Goal: Information Seeking & Learning: Learn about a topic

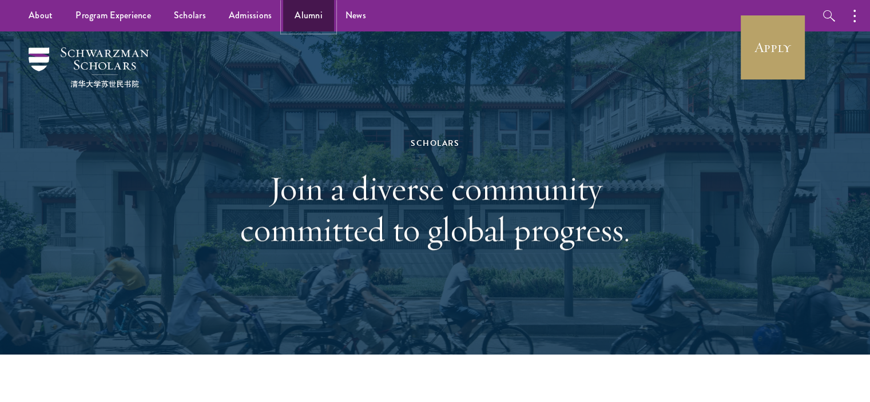
click at [292, 22] on link "Alumni" at bounding box center [308, 15] width 51 height 31
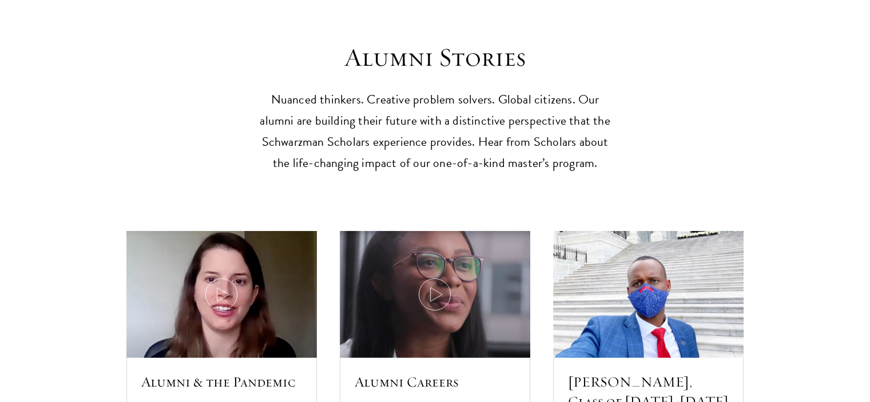
scroll to position [3375, 0]
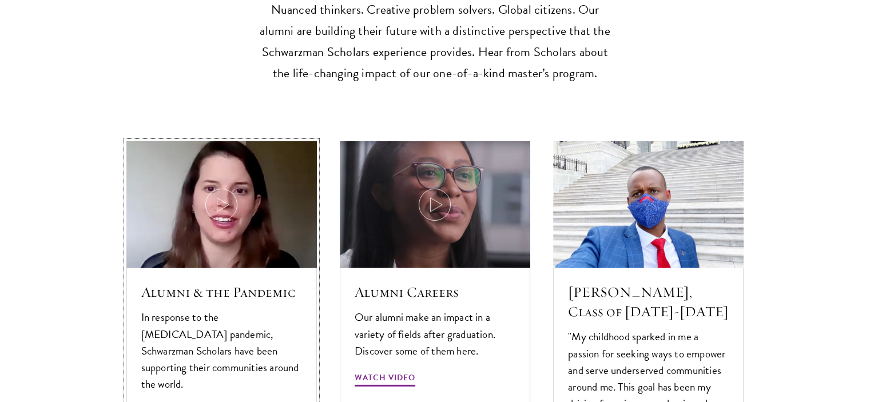
click at [224, 173] on img at bounding box center [221, 204] width 203 height 135
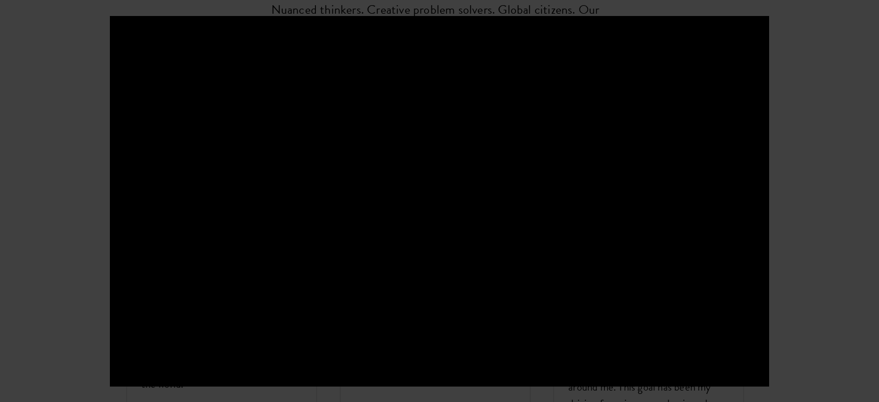
click at [856, 121] on div at bounding box center [439, 201] width 879 height 402
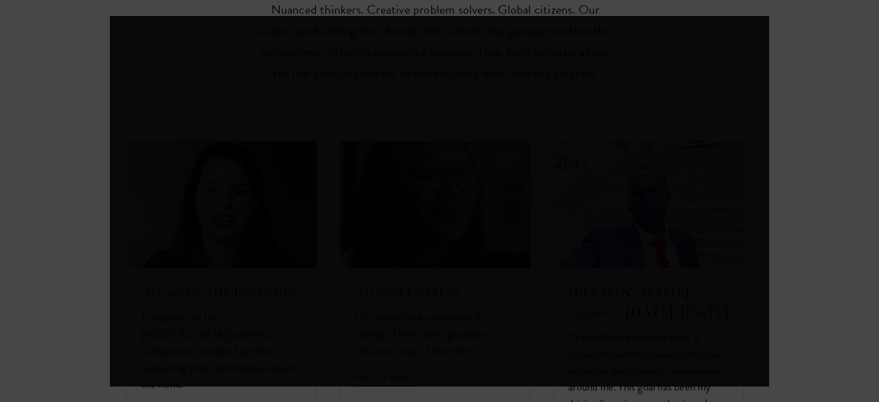
click at [856, 121] on div at bounding box center [439, 201] width 879 height 402
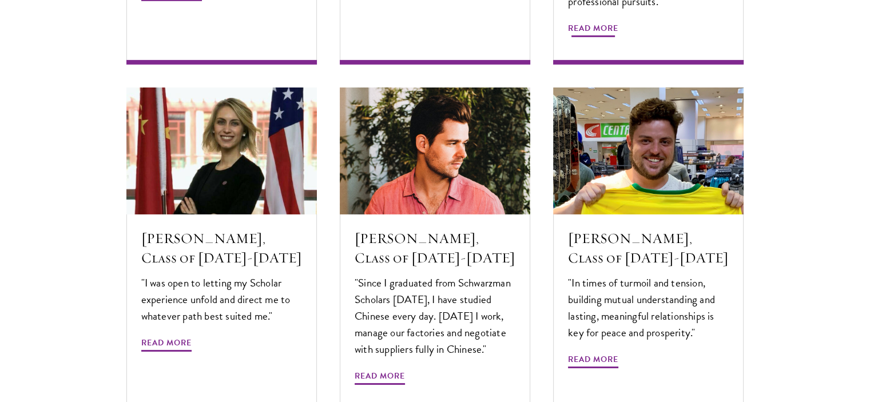
scroll to position [3833, 0]
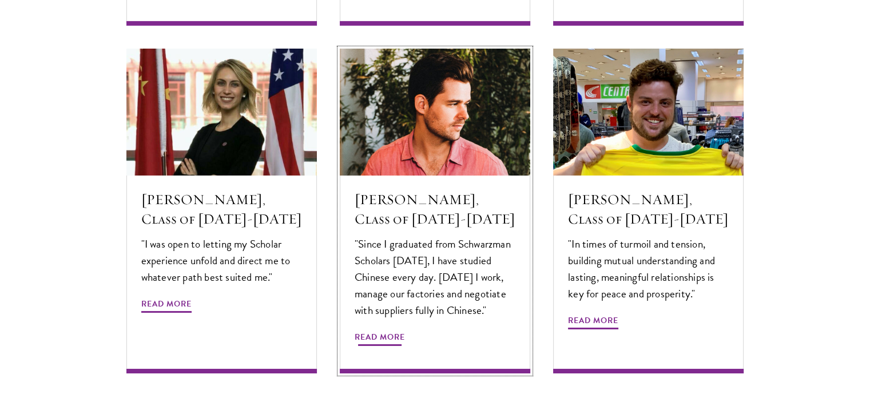
click at [430, 92] on img at bounding box center [435, 112] width 203 height 135
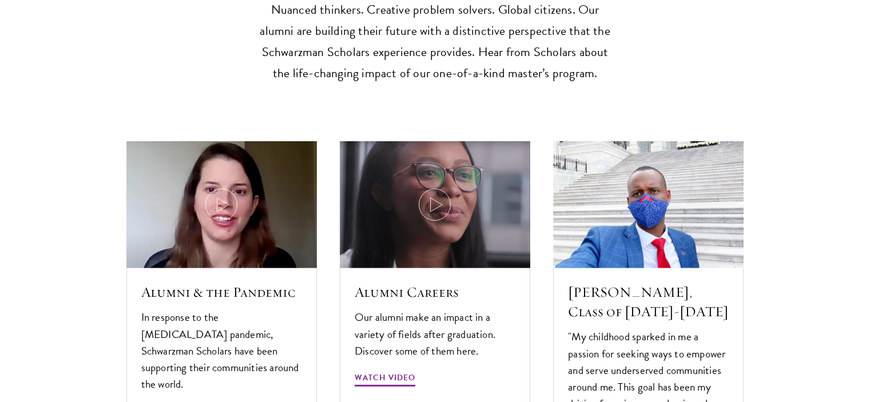
scroll to position [3432, 0]
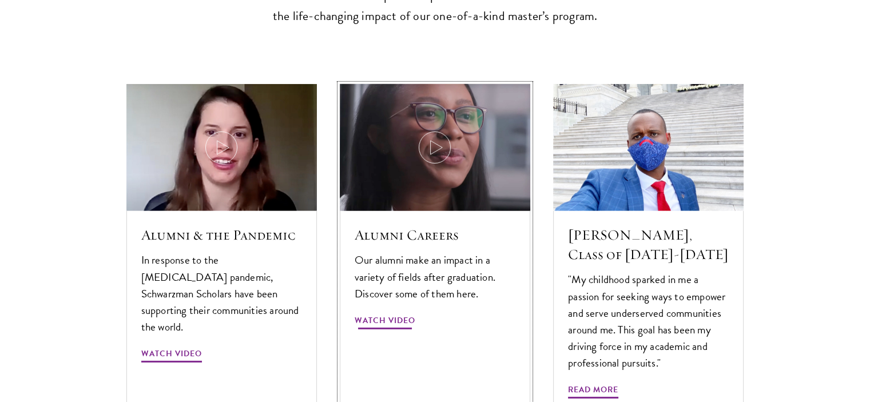
click at [449, 128] on img at bounding box center [435, 147] width 203 height 135
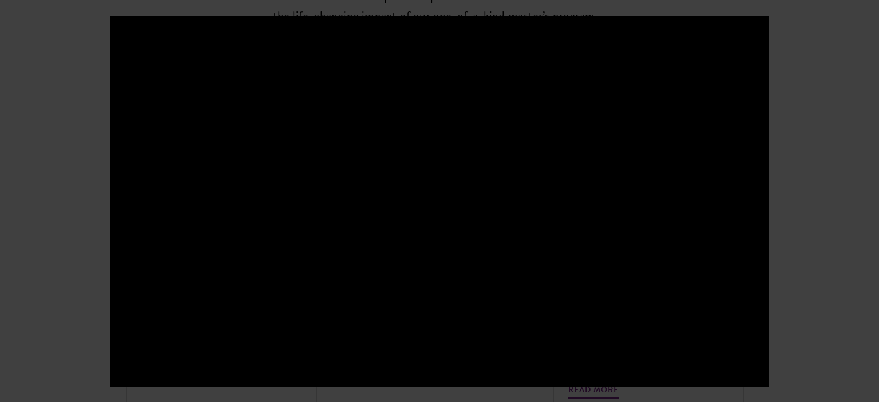
click at [52, 37] on div at bounding box center [439, 201] width 879 height 402
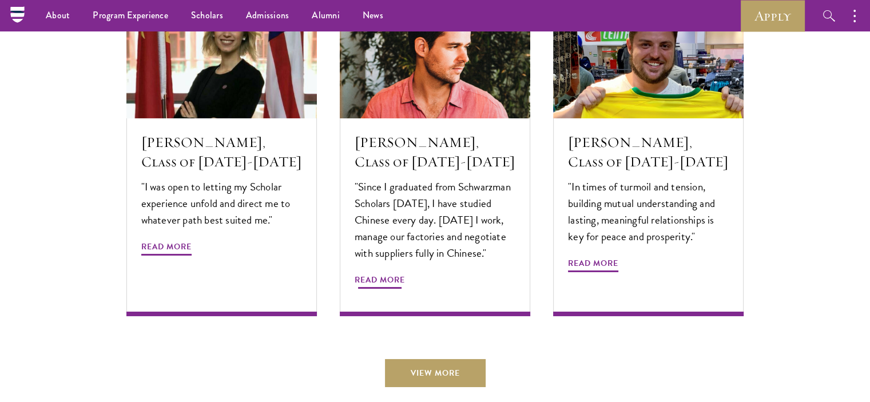
scroll to position [3890, 0]
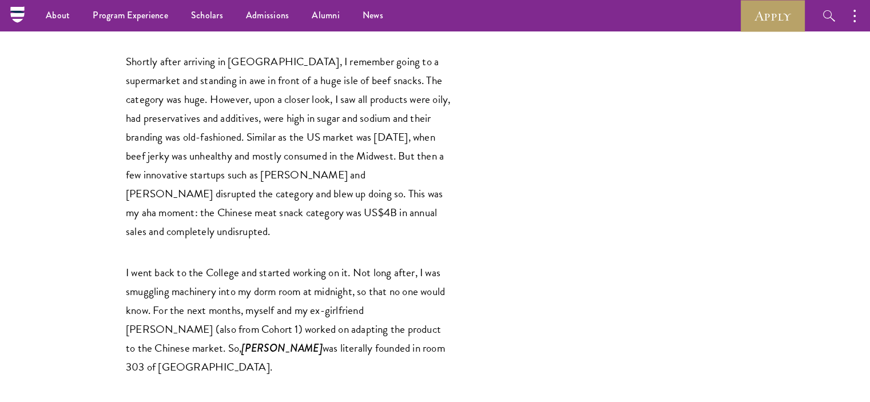
scroll to position [1030, 0]
